Goal: Check status: Check status

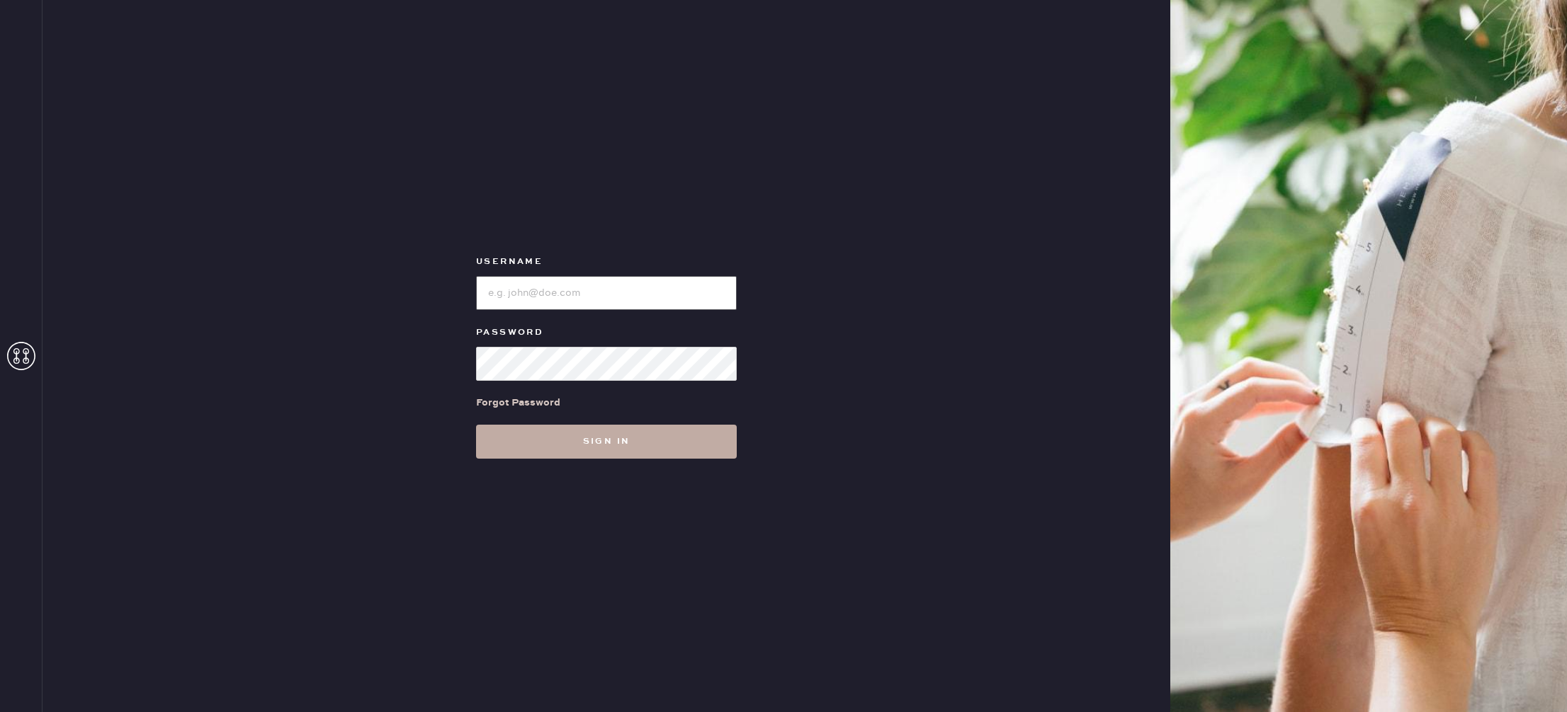
type input "reformationrittenhouse"
click at [605, 448] on button "Sign in" at bounding box center [606, 442] width 261 height 34
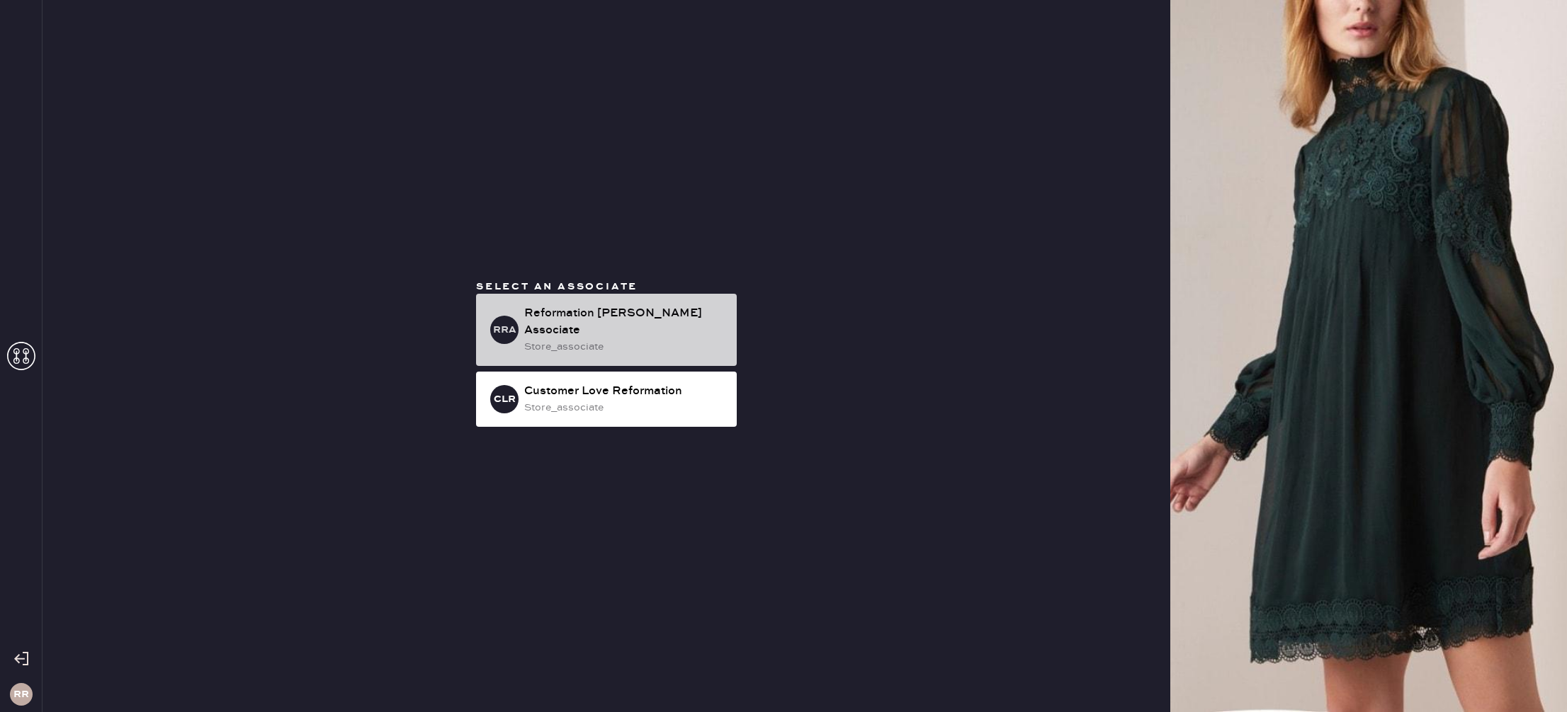
click at [601, 340] on div "store_associate" at bounding box center [624, 347] width 201 height 16
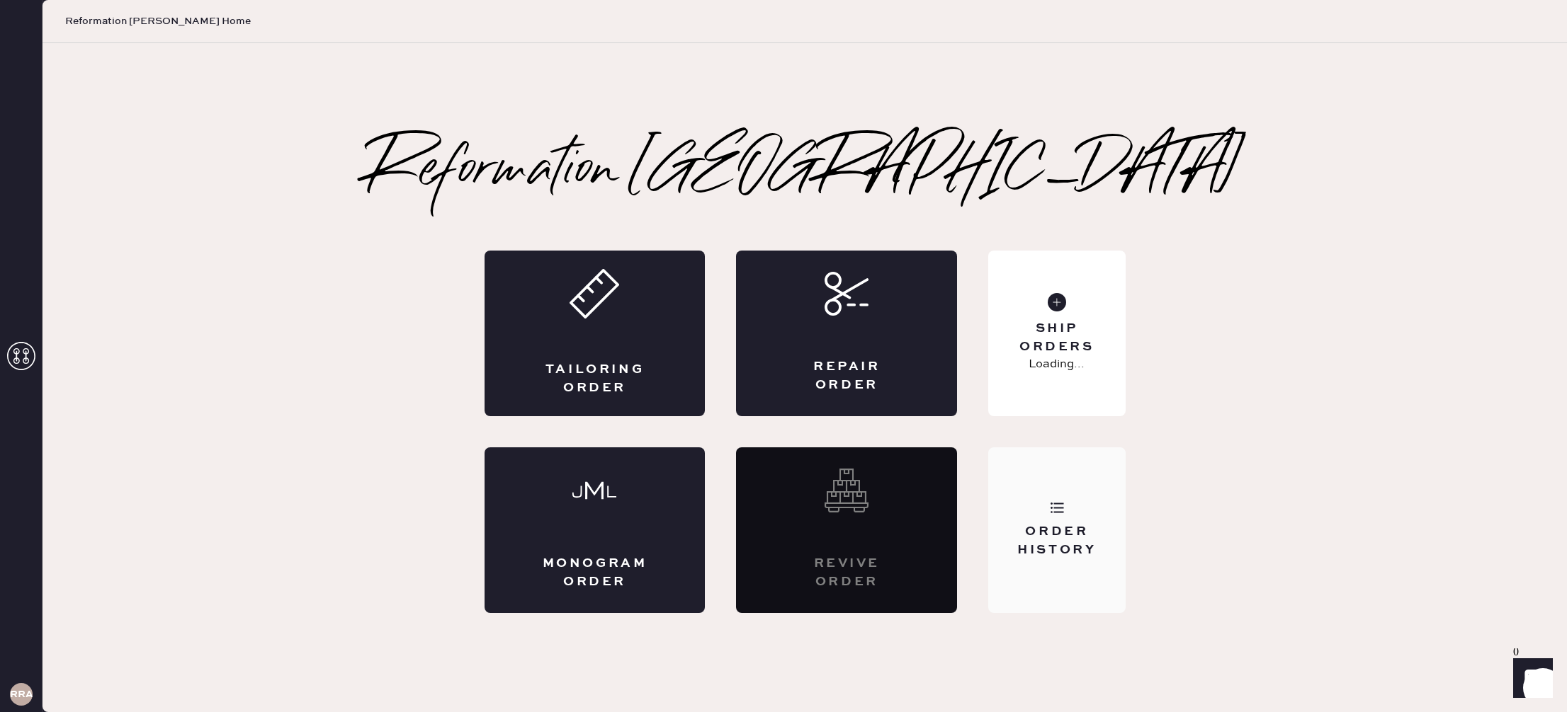
click at [1059, 555] on div "Order History" at bounding box center [1056, 540] width 114 height 35
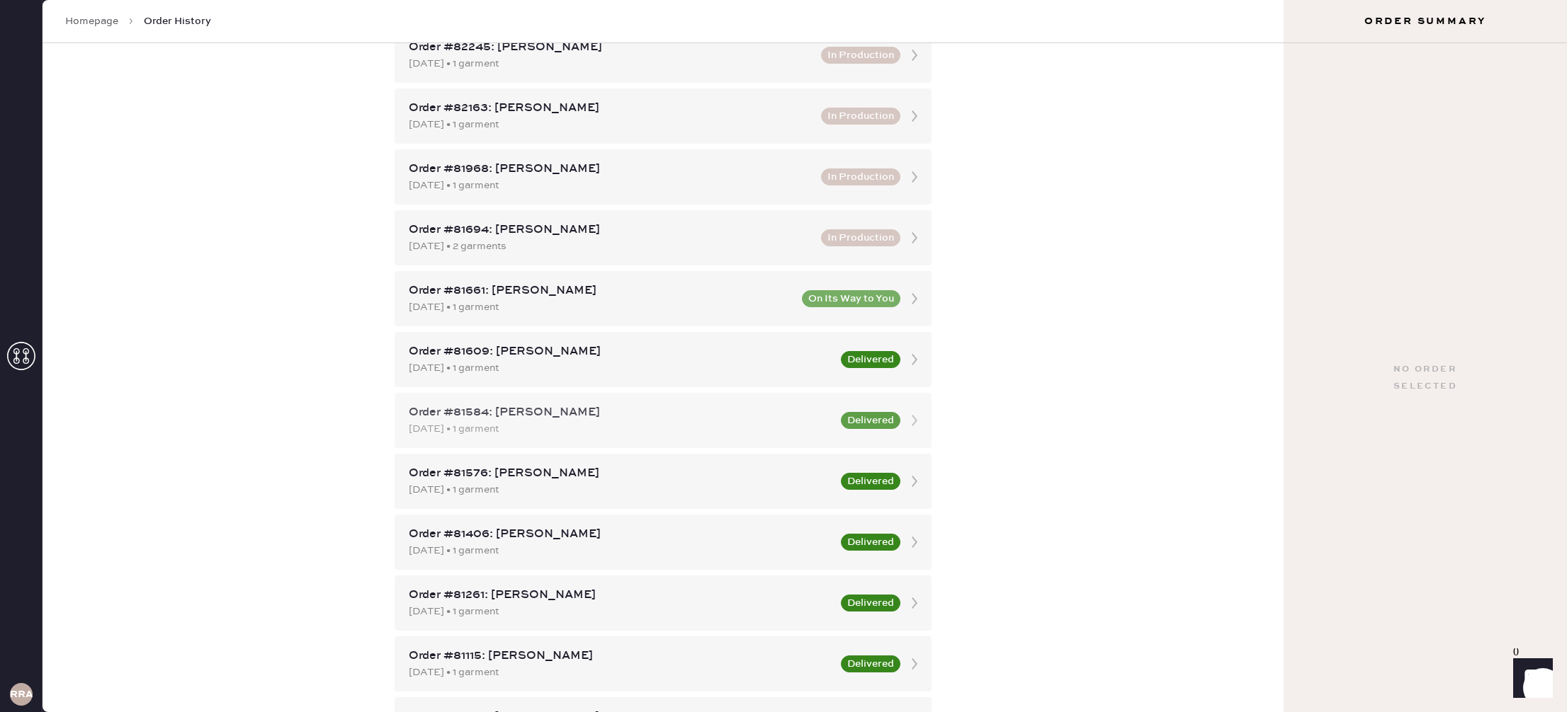
scroll to position [346, 0]
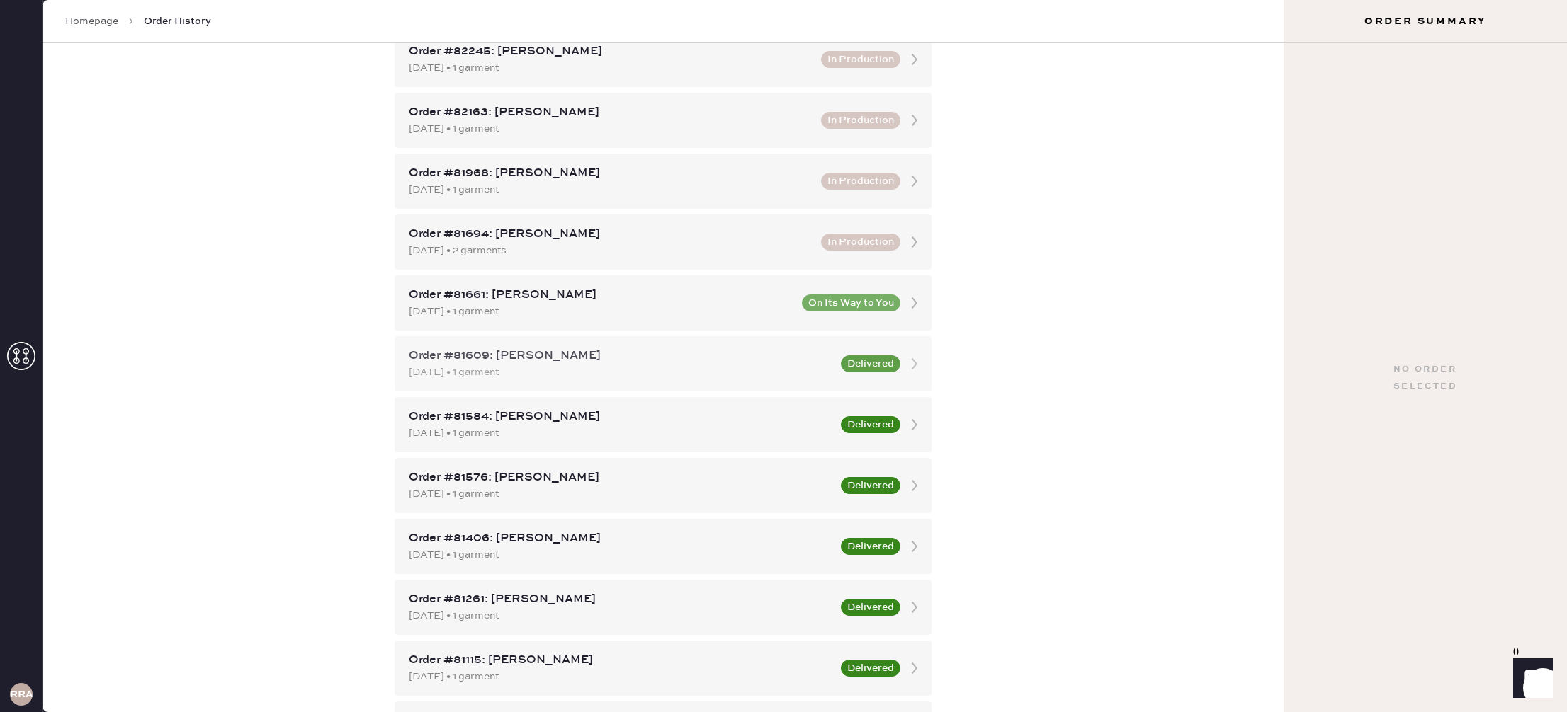
click at [669, 359] on div "Order #81609: [PERSON_NAME]" at bounding box center [621, 356] width 424 height 17
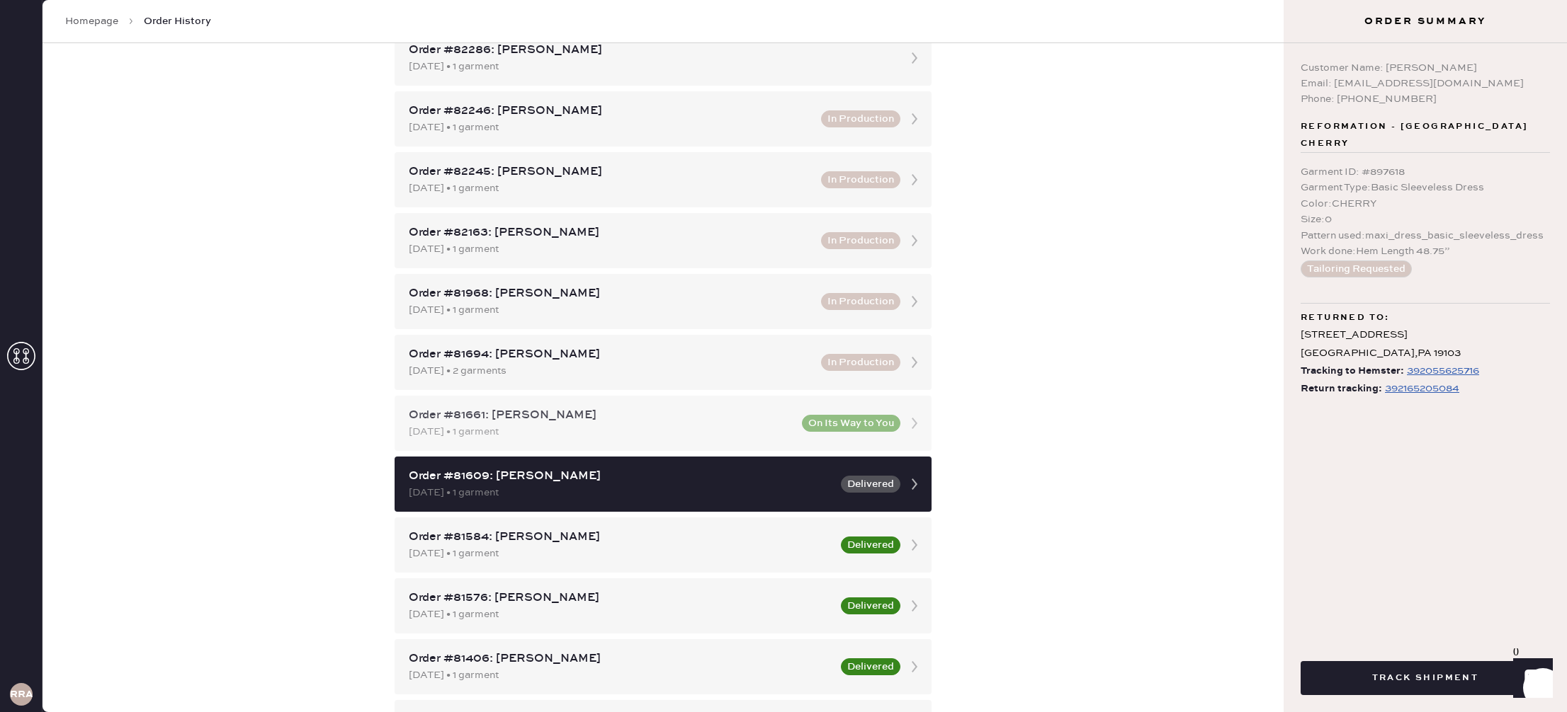
scroll to position [257, 0]
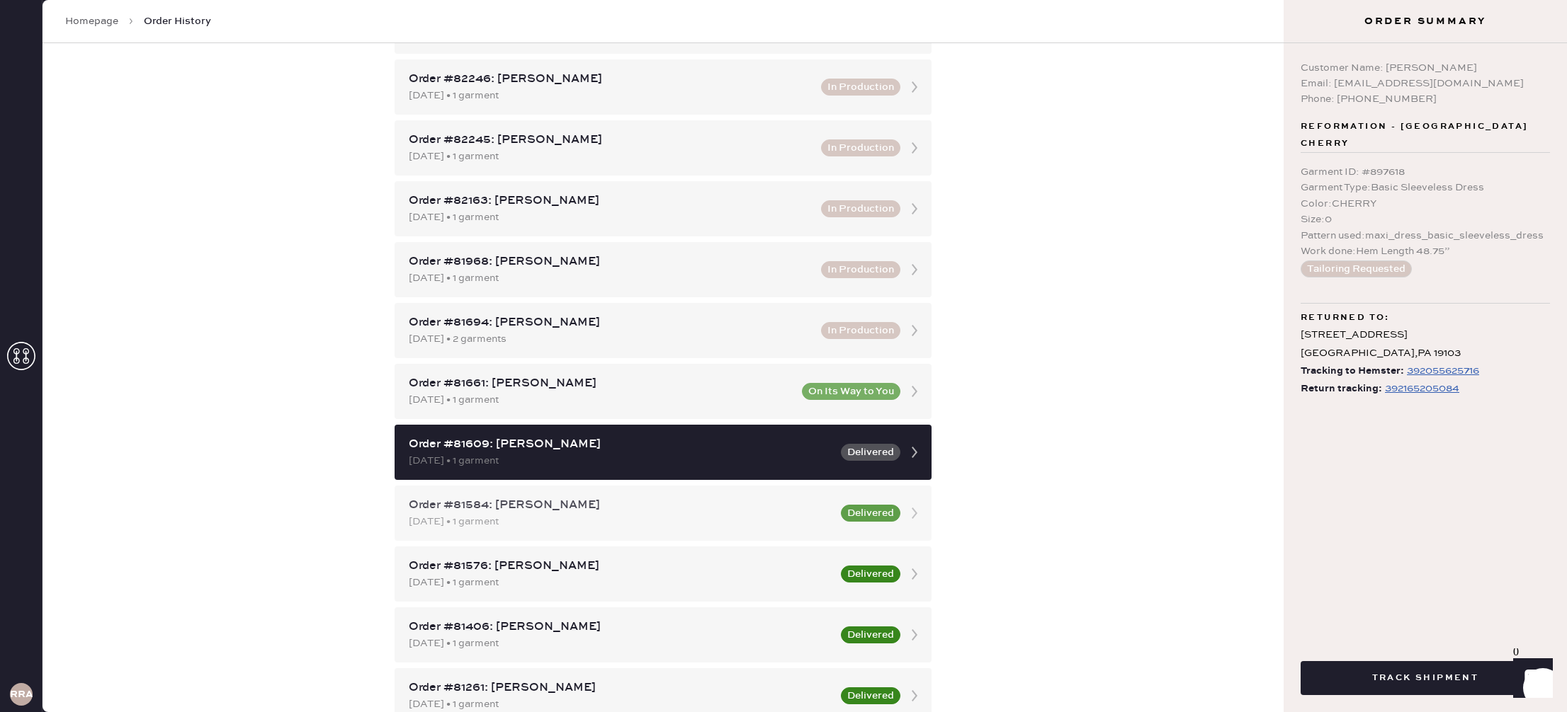
click at [774, 504] on div "Order #81584: [PERSON_NAME]" at bounding box center [621, 505] width 424 height 17
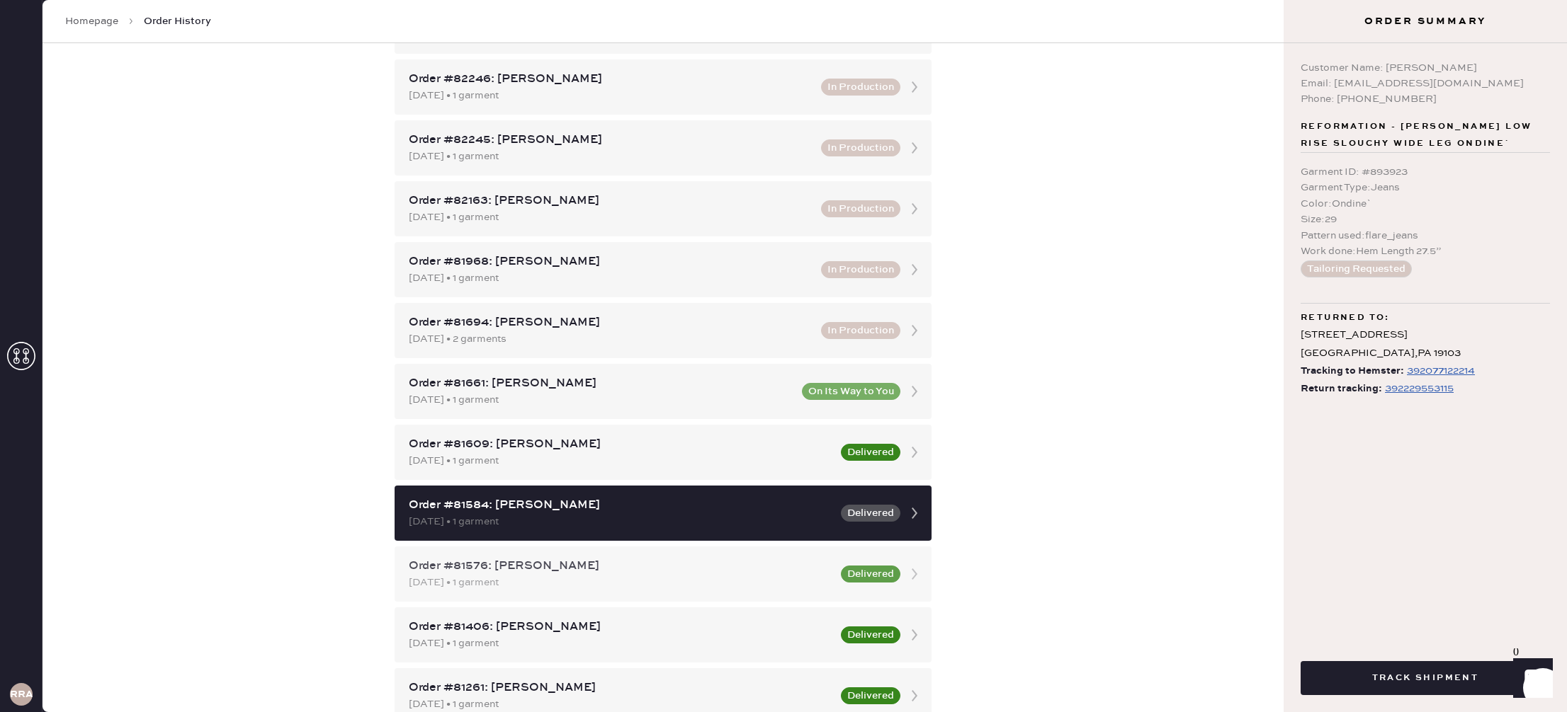
scroll to position [318, 0]
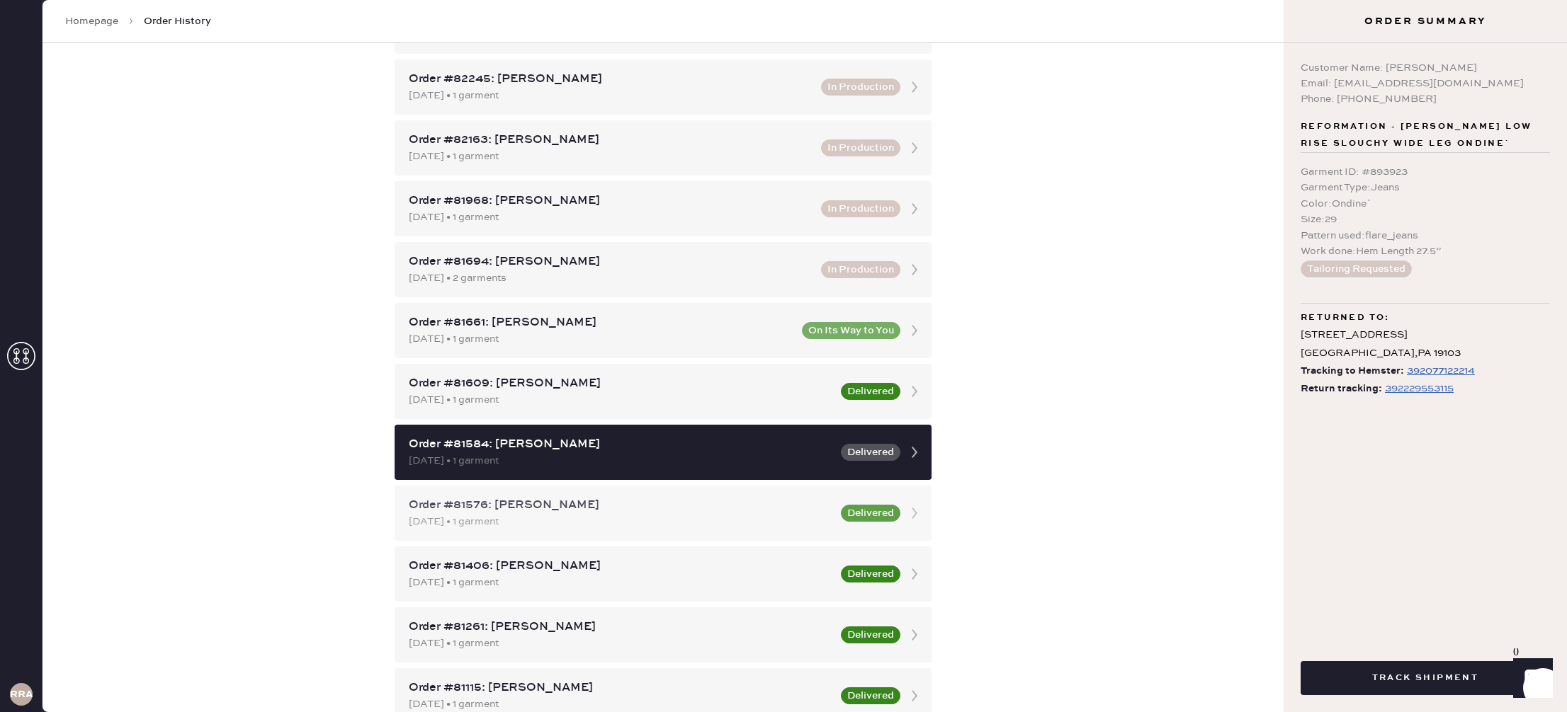
click at [776, 507] on div "Order #81576: [PERSON_NAME]" at bounding box center [621, 505] width 424 height 17
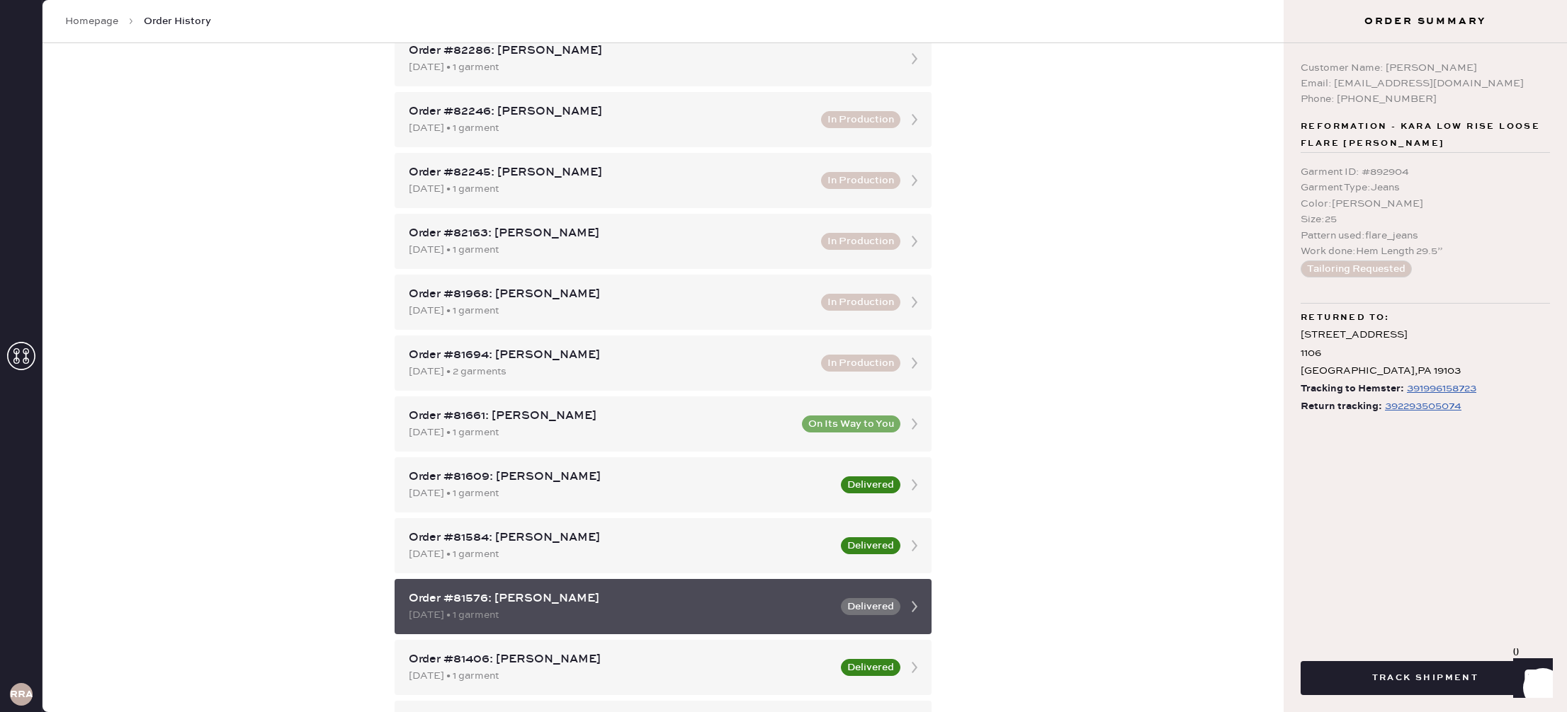
scroll to position [222, 0]
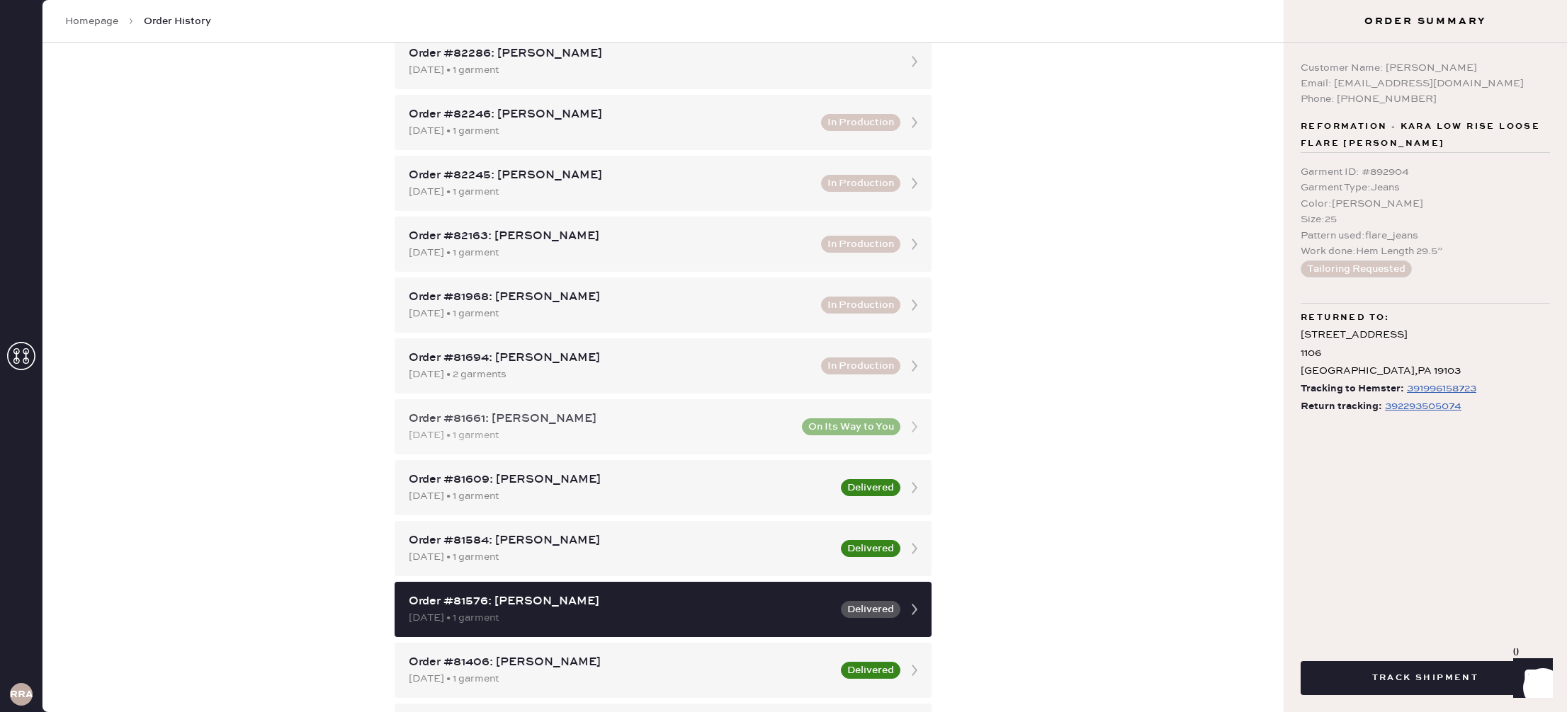
click at [807, 440] on div "Order #81661: [PERSON_NAME] [DATE] • 1 garment On Its Way to You" at bounding box center [662, 426] width 537 height 55
